Goal: Task Accomplishment & Management: Complete application form

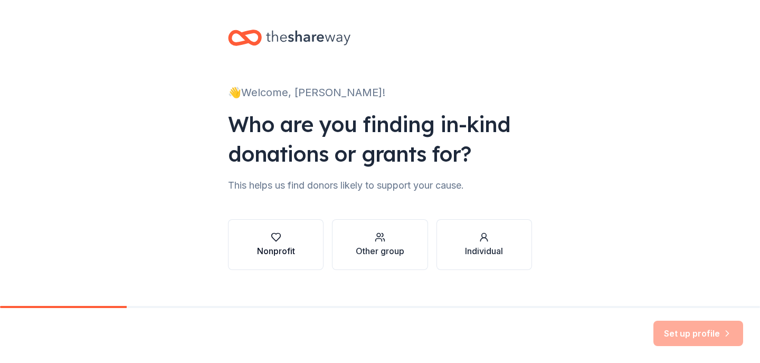
click at [283, 253] on div "Nonprofit" at bounding box center [276, 250] width 38 height 13
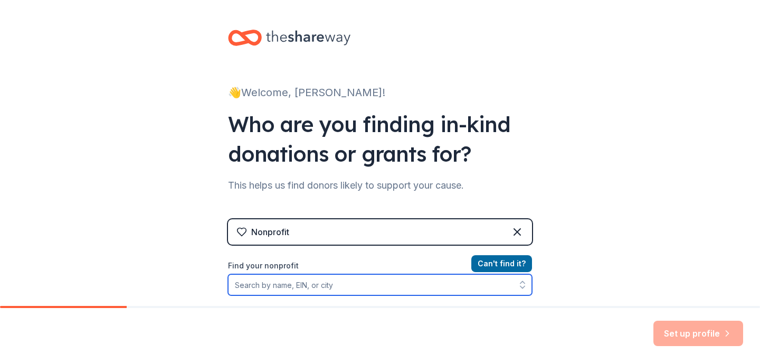
click at [259, 286] on input "Find your nonprofit" at bounding box center [380, 284] width 304 height 21
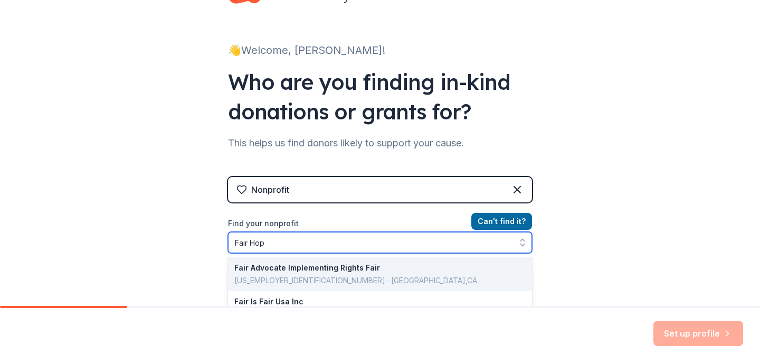
type input "Fair Hope"
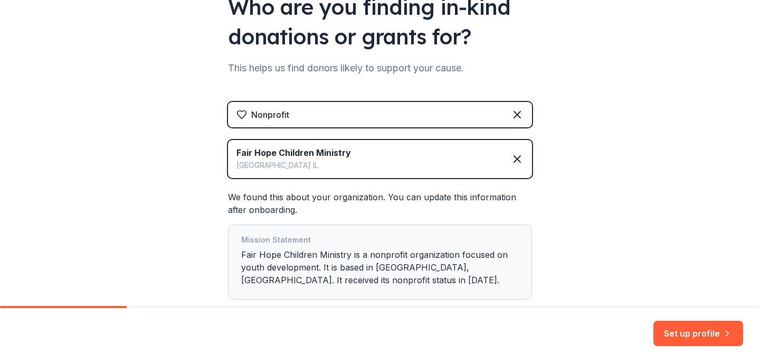
scroll to position [117, 0]
click at [692, 335] on button "Set up profile" at bounding box center [698, 332] width 90 height 25
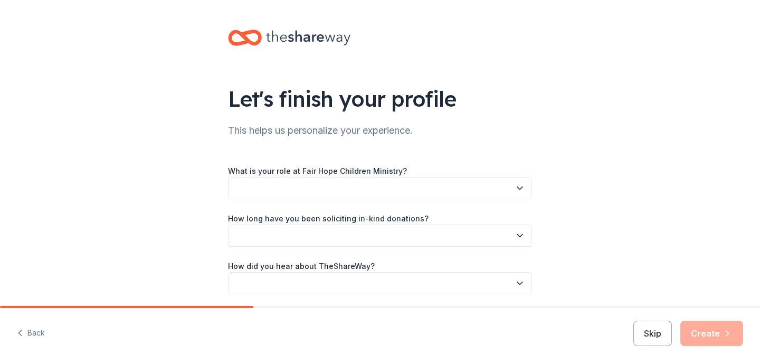
click at [251, 182] on button "button" at bounding box center [380, 188] width 304 height 22
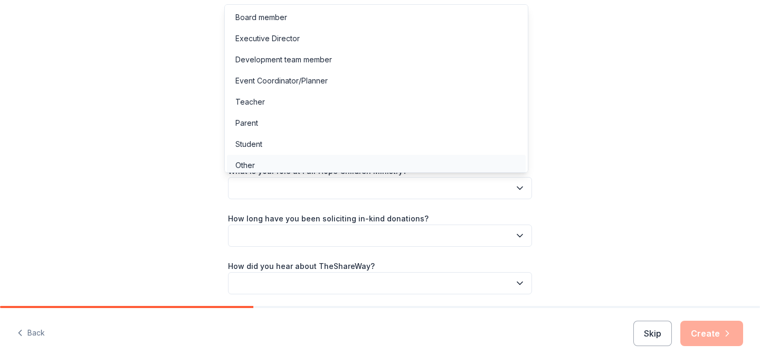
click at [245, 164] on div "Other" at bounding box center [245, 165] width 20 height 13
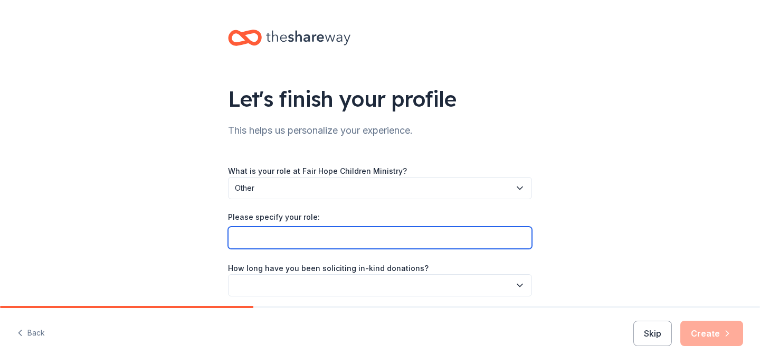
click at [254, 235] on input "Please specify your role:" at bounding box center [380, 237] width 304 height 22
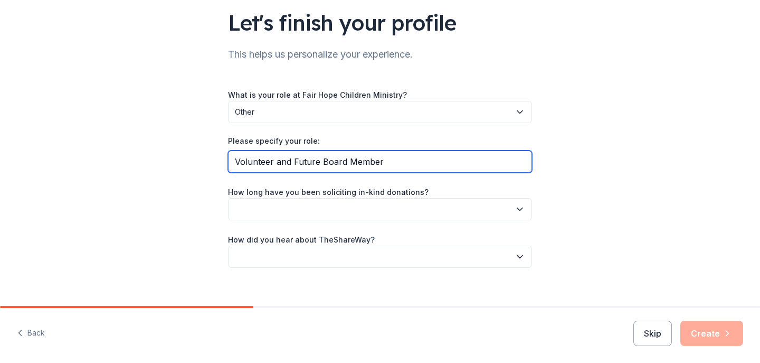
scroll to position [88, 0]
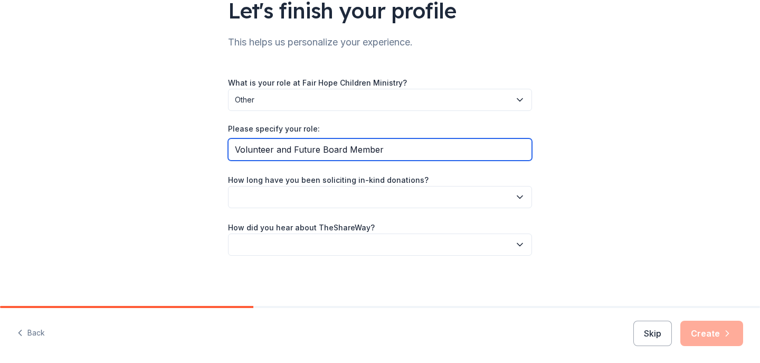
type input "Volunteer and Future Board Member"
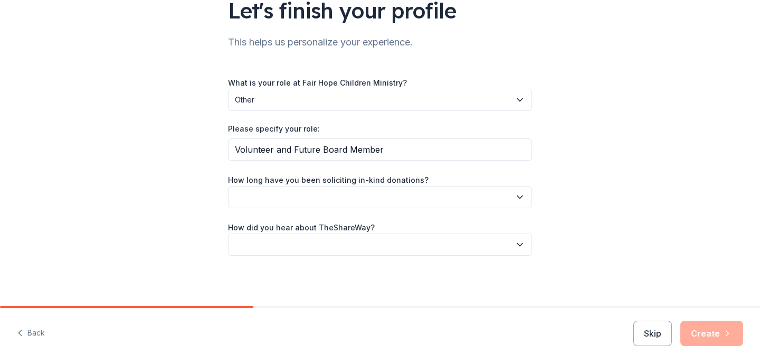
click at [243, 195] on button "button" at bounding box center [380, 197] width 304 height 22
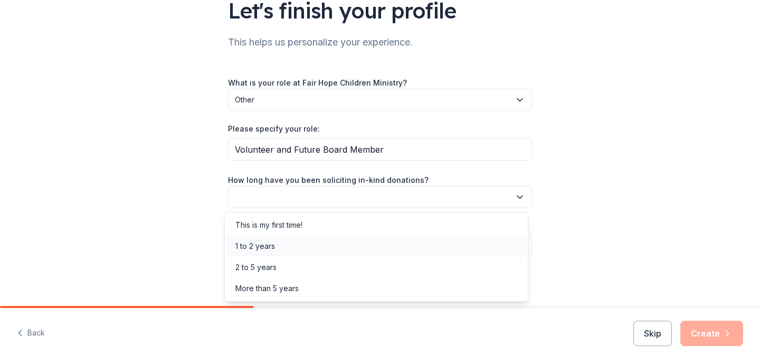
click at [250, 246] on div "1 to 2 years" at bounding box center [255, 246] width 40 height 13
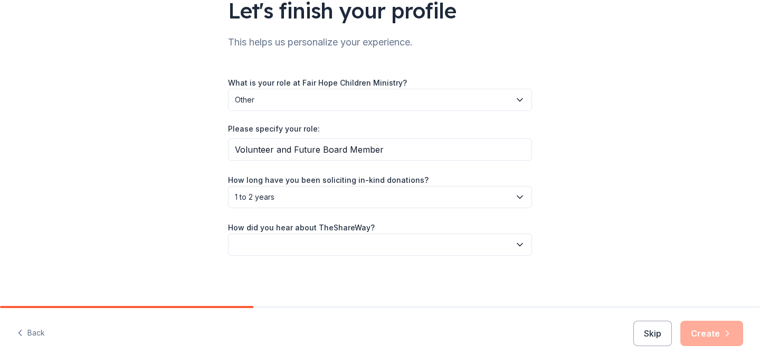
click at [250, 246] on button "button" at bounding box center [380, 244] width 304 height 22
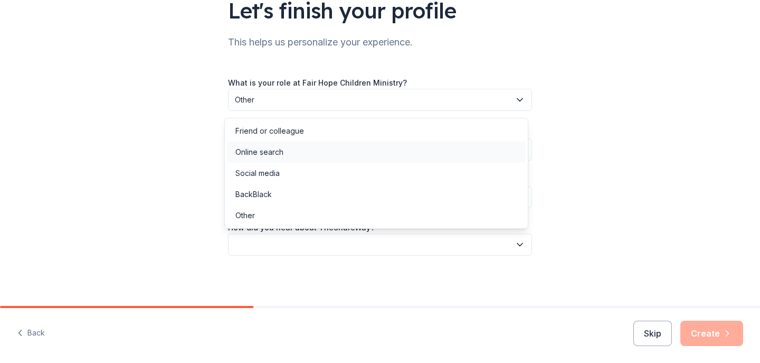
click at [270, 155] on div "Online search" at bounding box center [259, 152] width 48 height 13
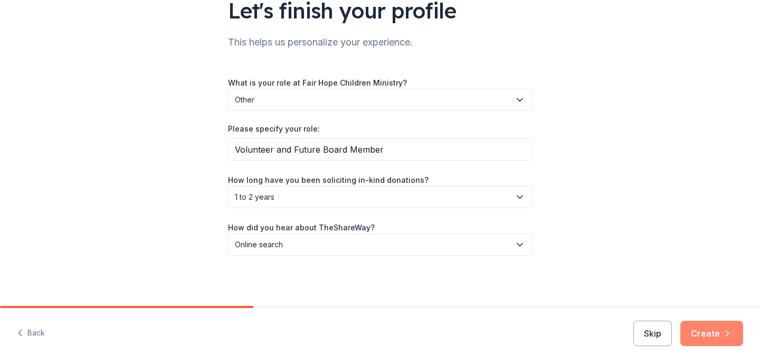
click at [713, 328] on button "Create" at bounding box center [711, 332] width 63 height 25
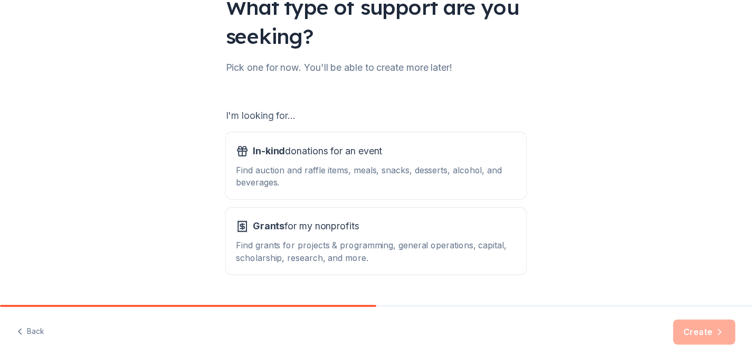
scroll to position [92, 0]
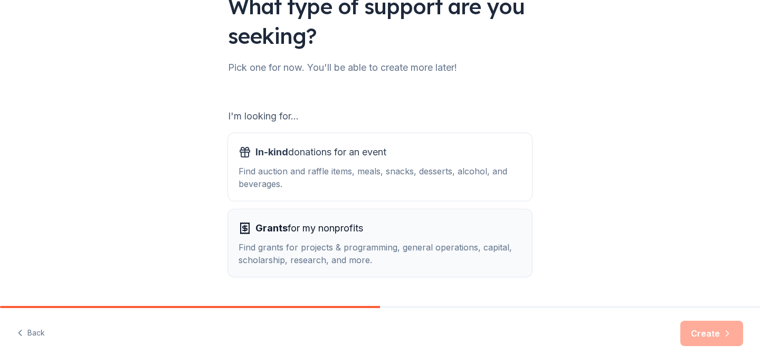
click at [470, 248] on div "Find grants for projects & programming, general operations, capital, scholarshi…" at bounding box center [380, 253] width 283 height 25
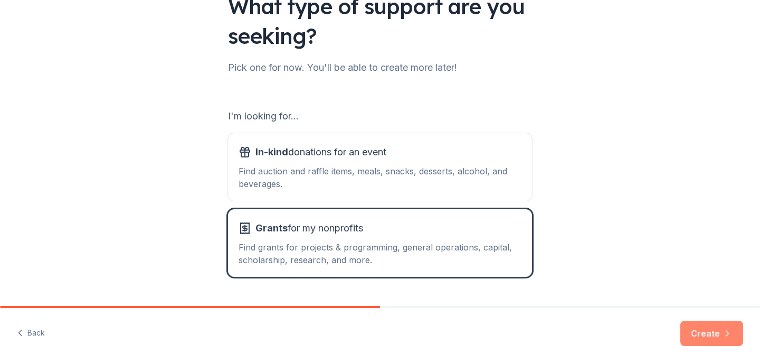
click at [713, 334] on button "Create" at bounding box center [711, 332] width 63 height 25
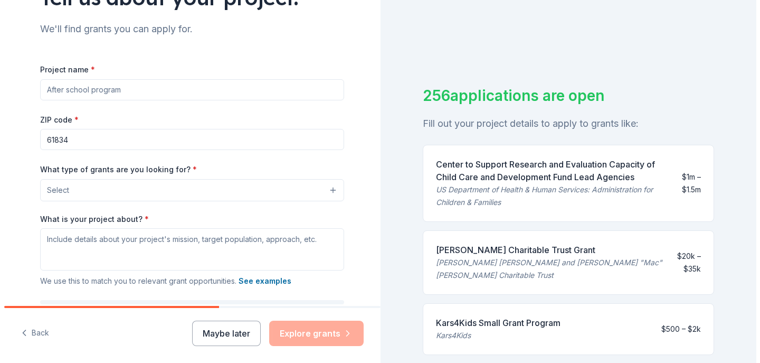
scroll to position [92, 0]
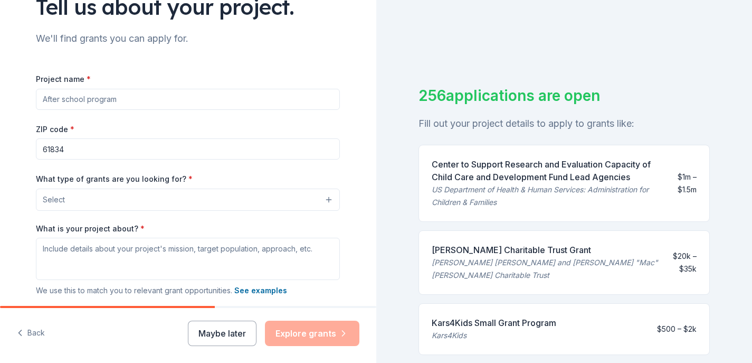
click at [87, 102] on input "Project name *" at bounding box center [188, 99] width 304 height 21
type input "Clothes for Kids"
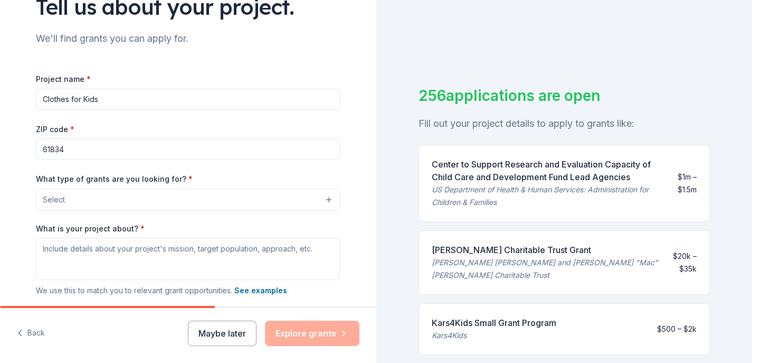
click at [326, 201] on button "Select" at bounding box center [188, 199] width 304 height 22
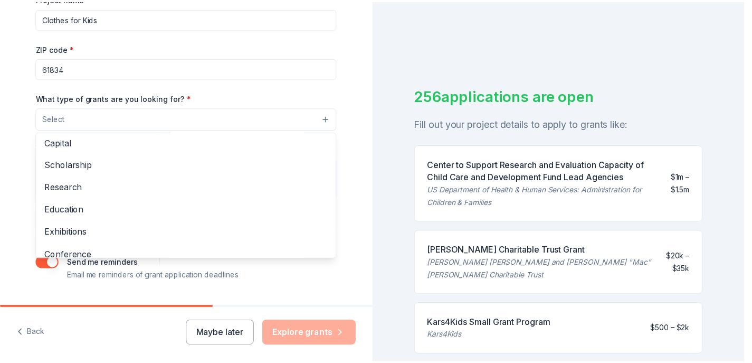
scroll to position [0, 0]
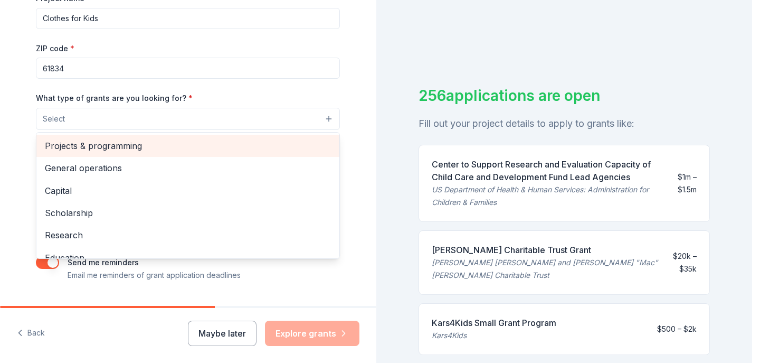
click at [113, 144] on span "Projects & programming" at bounding box center [188, 146] width 286 height 14
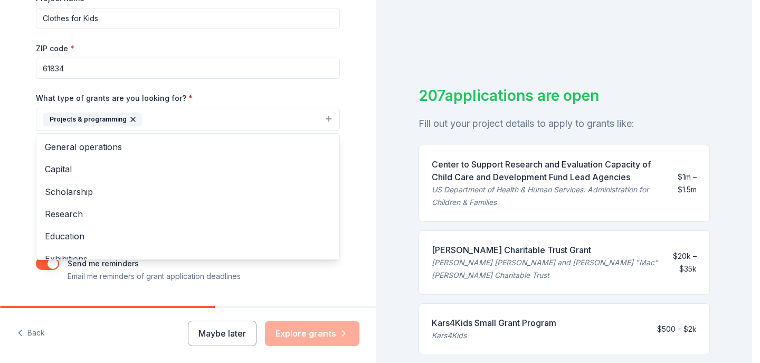
click at [393, 63] on div "Tell us about your project. We'll find grants you can apply for. Project name *…" at bounding box center [376, 181] width 752 height 363
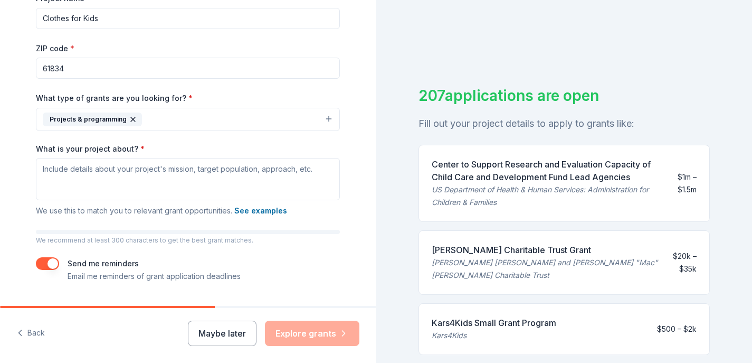
scroll to position [200, 0]
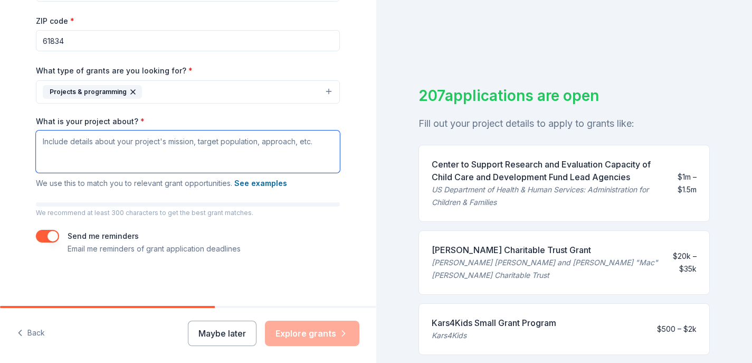
click at [41, 141] on textarea "What is your project about? *" at bounding box center [188, 151] width 304 height 42
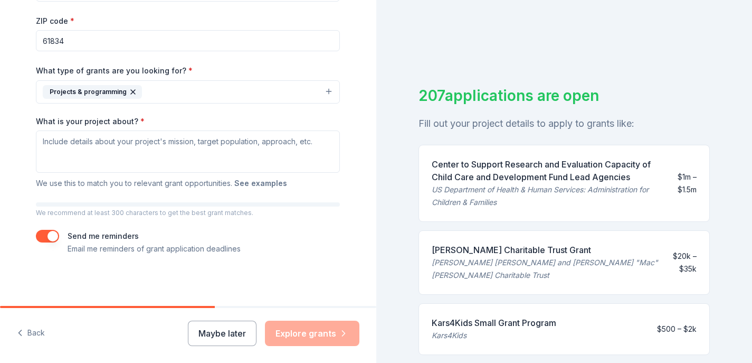
click at [264, 182] on button "See examples" at bounding box center [260, 183] width 53 height 13
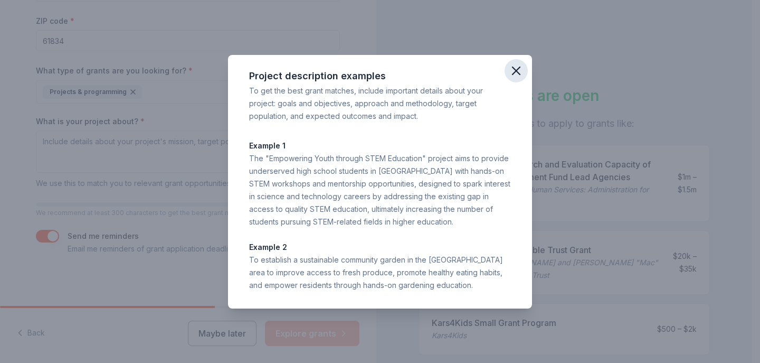
click at [517, 67] on icon "button" at bounding box center [516, 70] width 15 height 15
